Goal: Find specific page/section: Find specific page/section

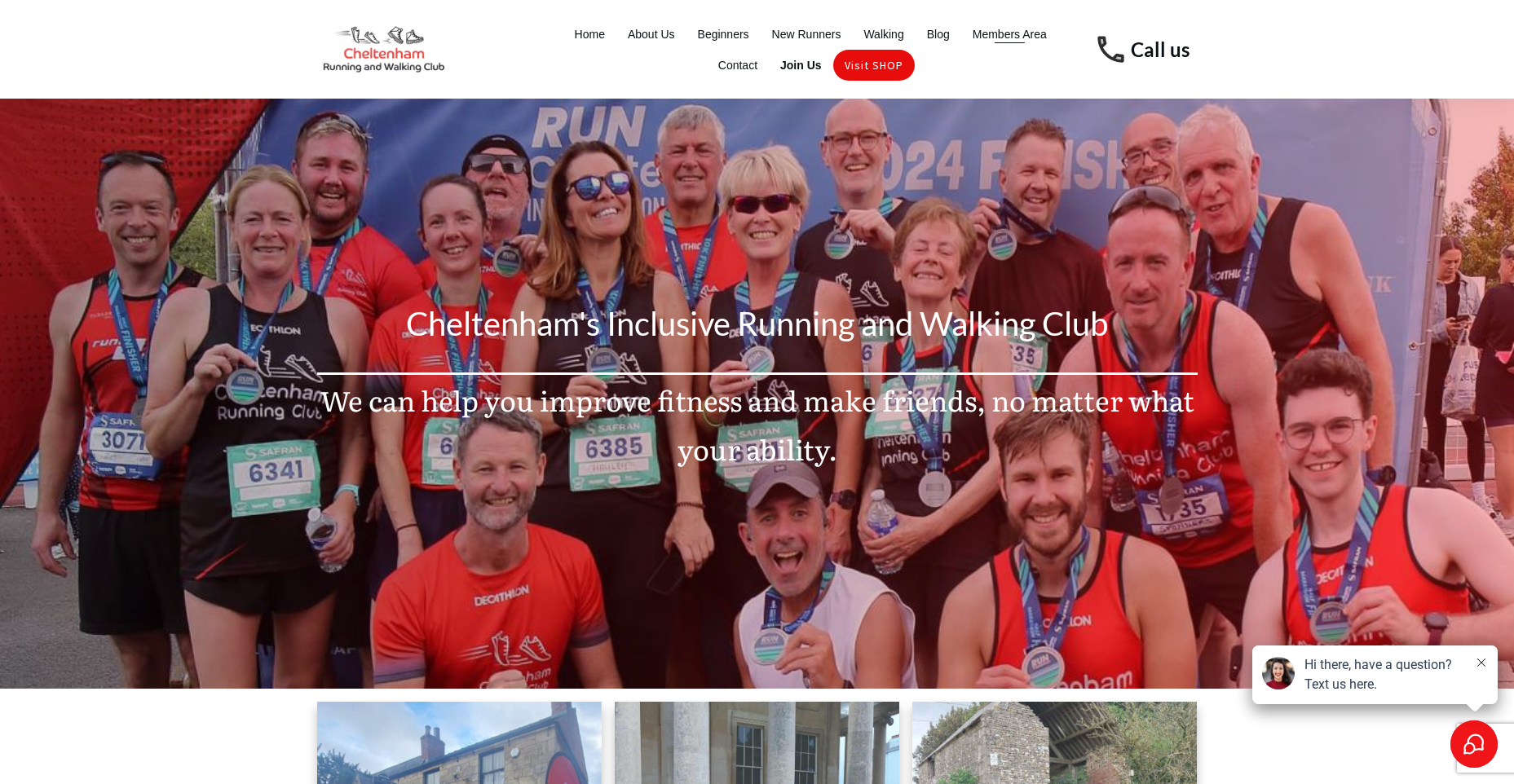
click at [996, 32] on span "Members Area" at bounding box center [1010, 34] width 74 height 23
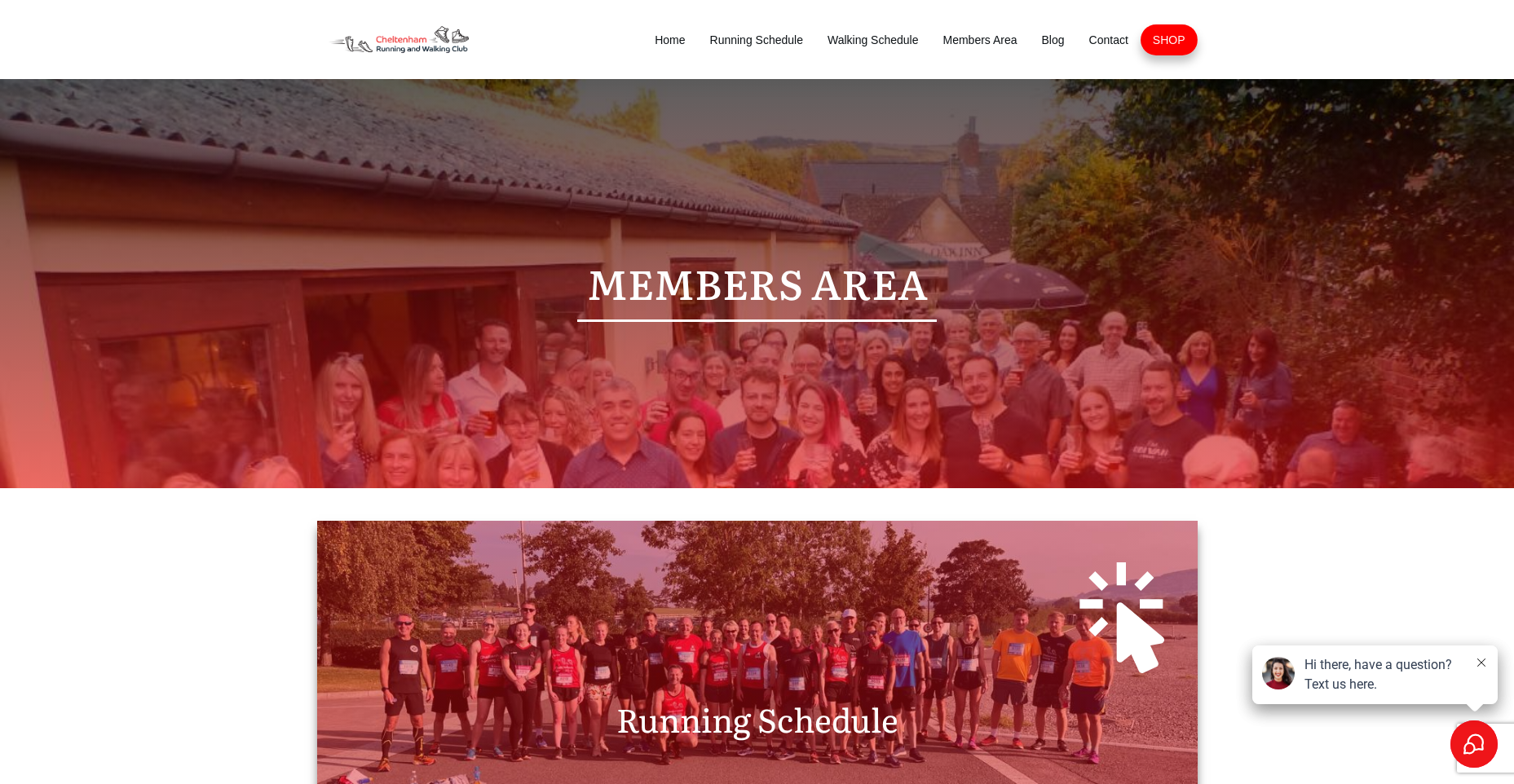
scroll to position [245, 0]
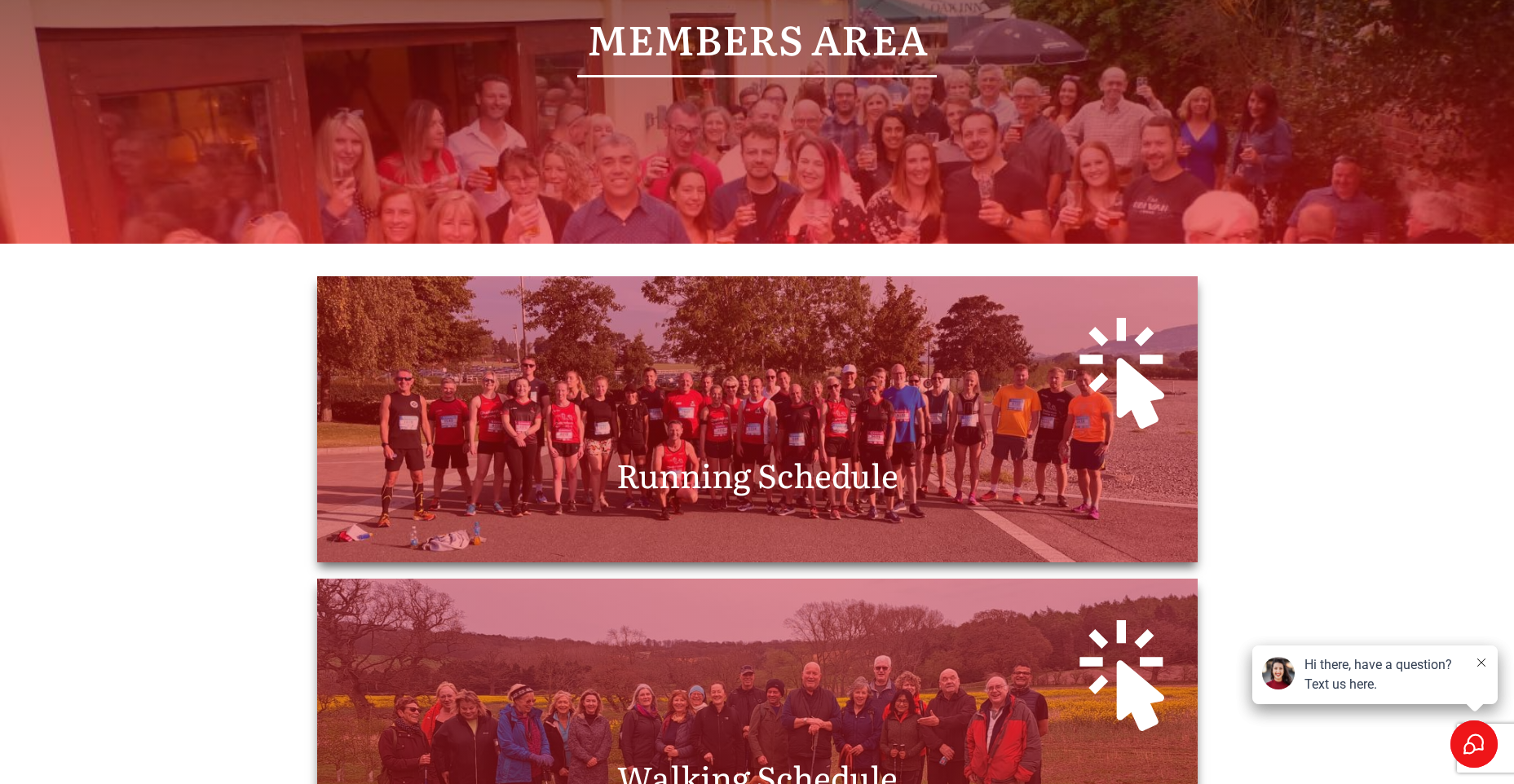
click at [753, 476] on span "Running Schedule" at bounding box center [757, 473] width 282 height 48
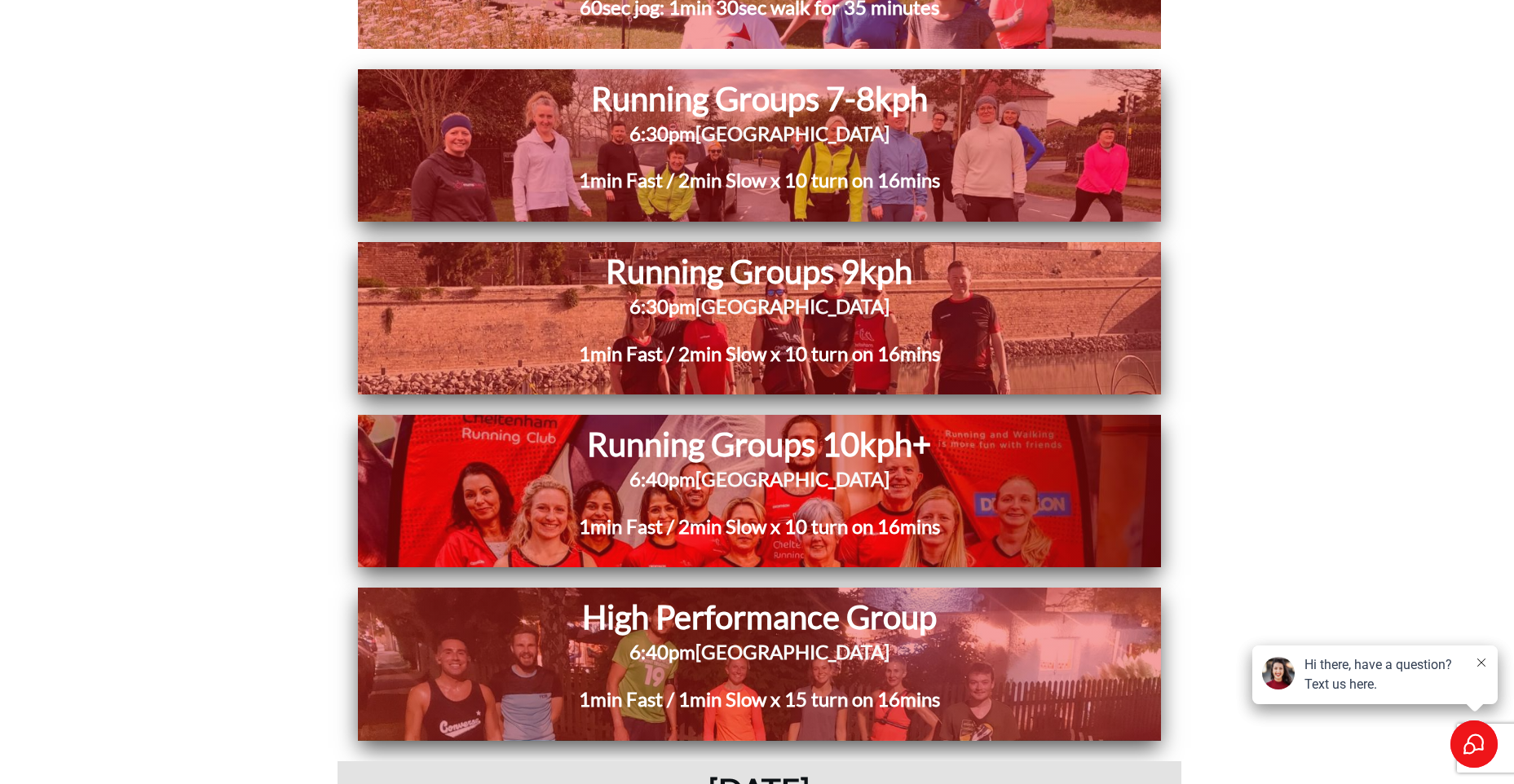
scroll to position [2770, 0]
